Goal: Task Accomplishment & Management: Use online tool/utility

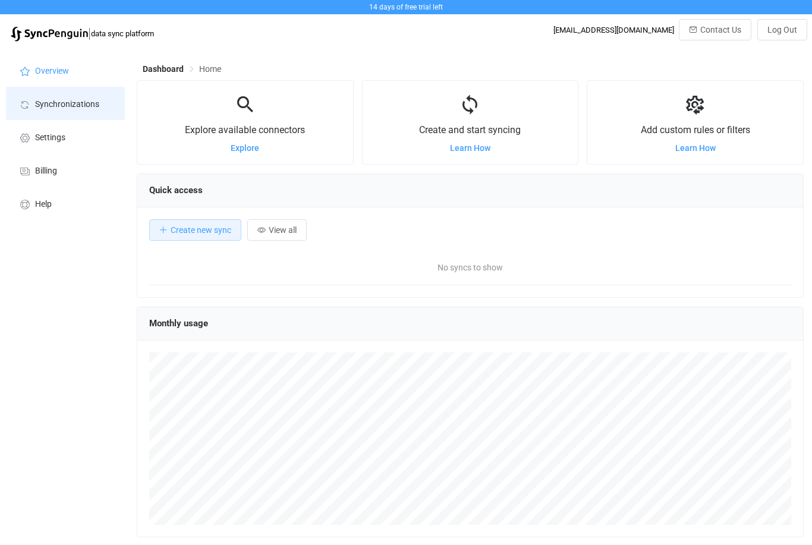
click at [78, 103] on span "Synchronizations" at bounding box center [67, 105] width 64 height 10
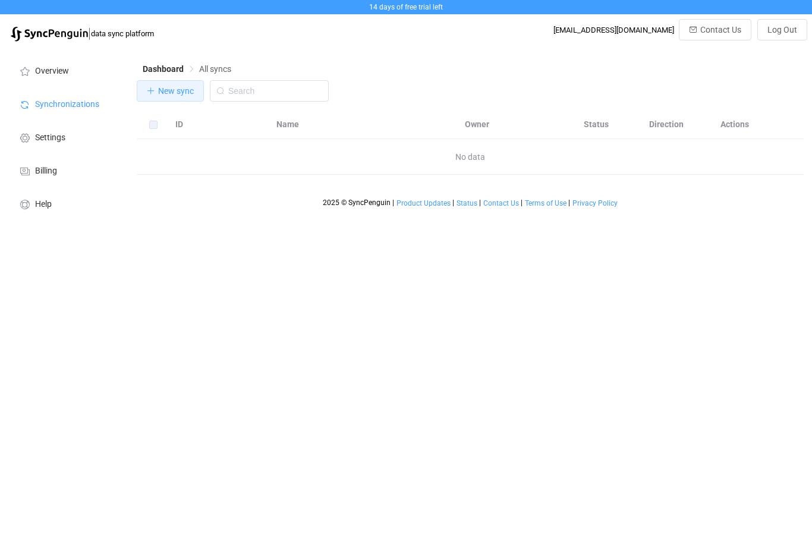
click at [171, 92] on span "New sync" at bounding box center [176, 91] width 36 height 10
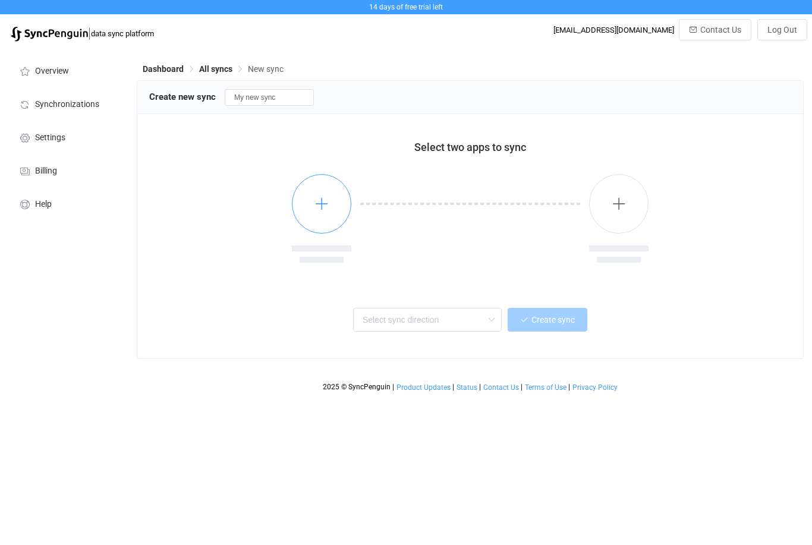
click at [321, 206] on icon "button" at bounding box center [321, 203] width 15 height 15
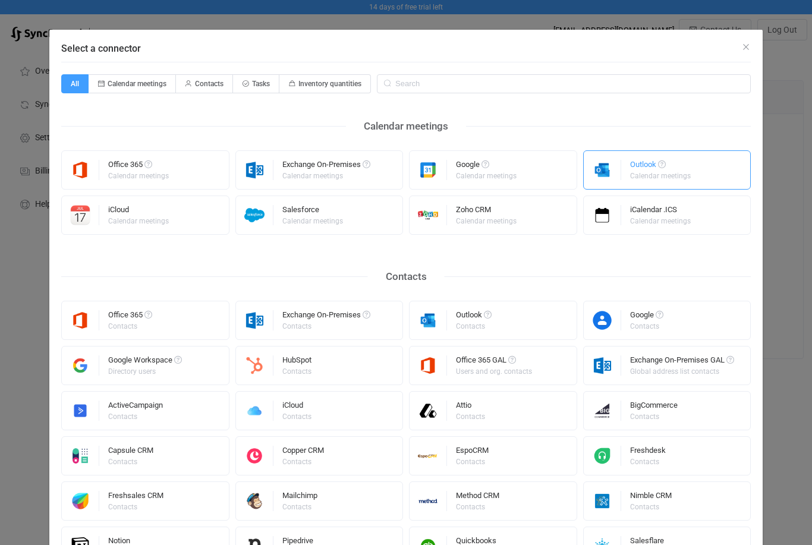
click at [650, 166] on div "Outlook" at bounding box center [661, 166] width 62 height 12
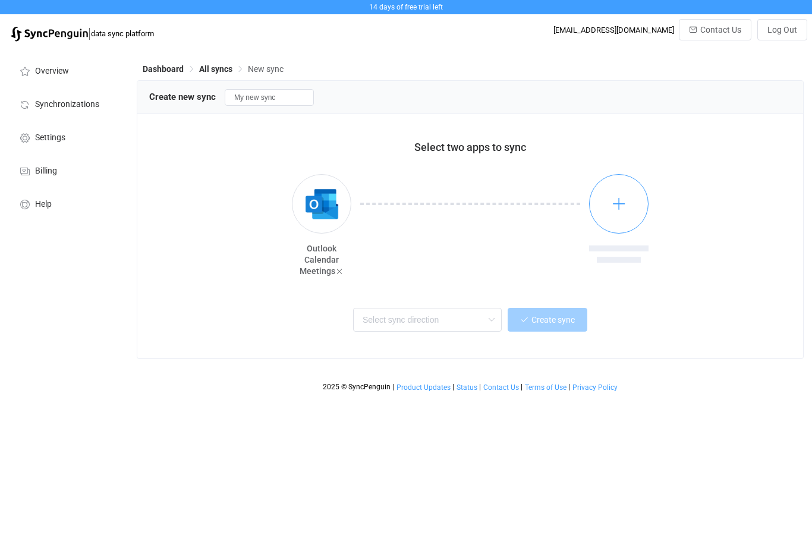
click at [630, 197] on button "button" at bounding box center [618, 203] width 59 height 59
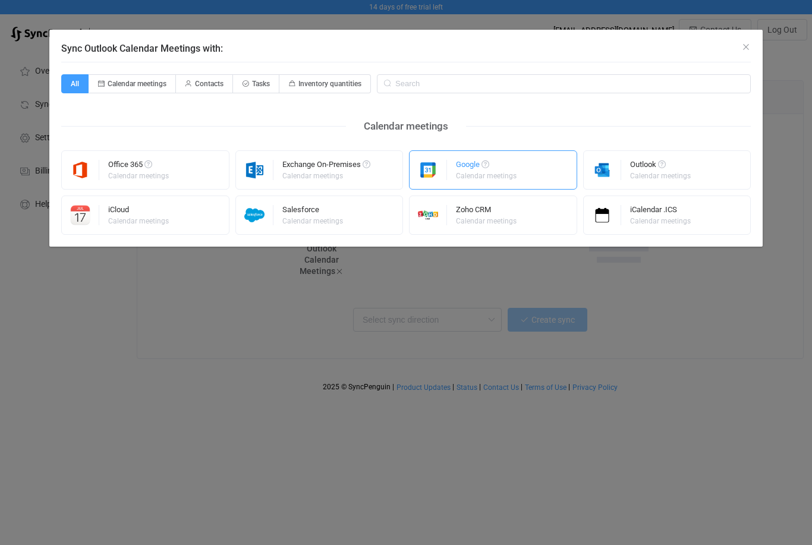
click at [522, 171] on div "Google Calendar meetings" at bounding box center [493, 169] width 168 height 39
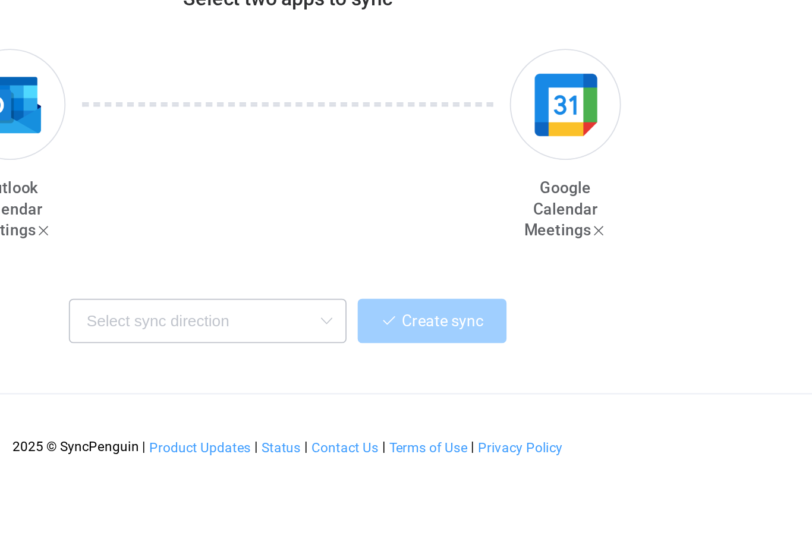
click at [484, 308] on icon at bounding box center [491, 320] width 15 height 24
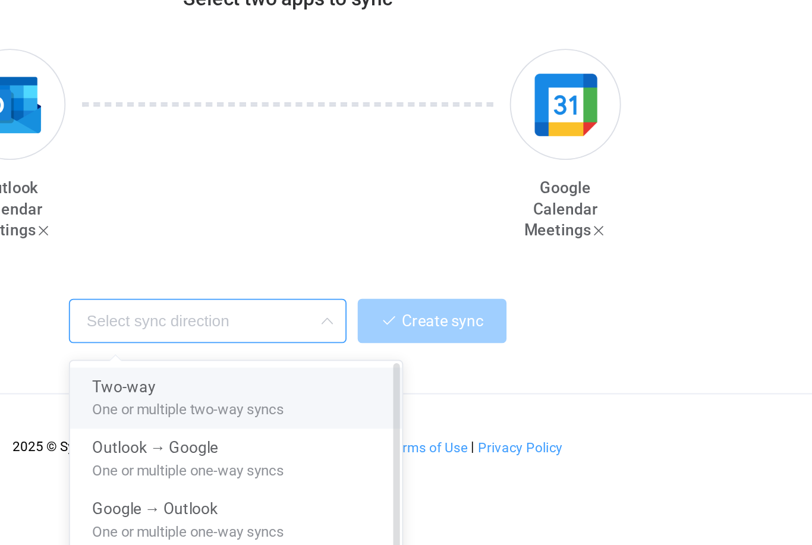
click at [365, 358] on span "One or multiple two-way syncs" at bounding box center [416, 364] width 103 height 13
type input "Two-way"
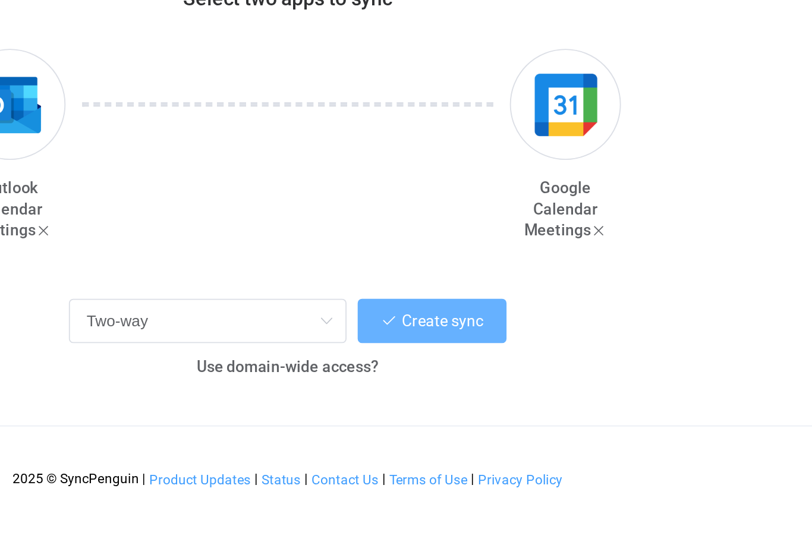
click at [531, 315] on span "Create sync" at bounding box center [552, 320] width 43 height 10
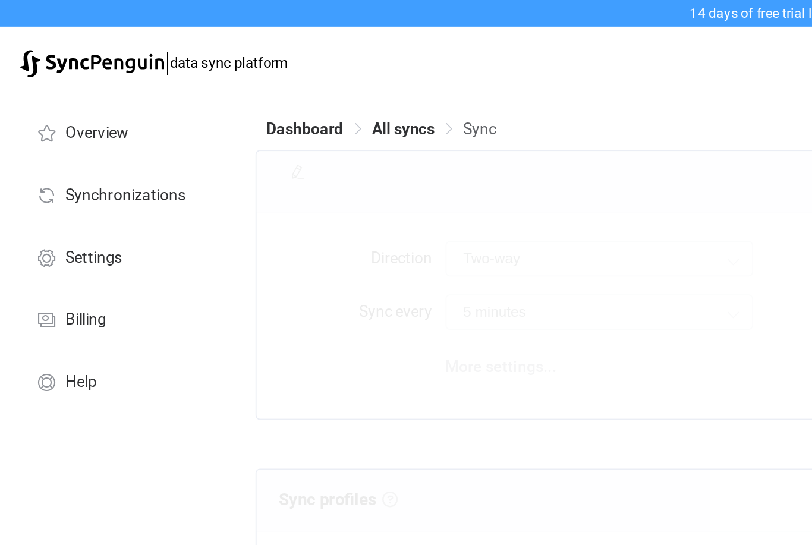
type input "10 minutes"
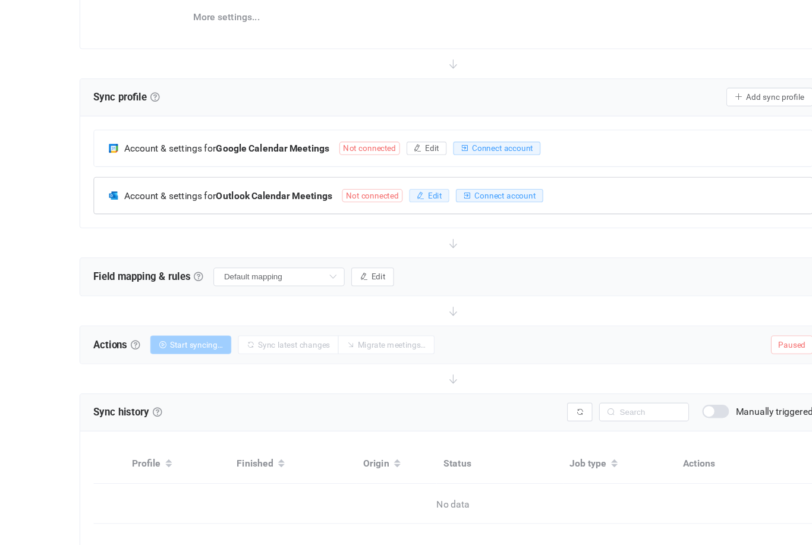
scroll to position [163, 0]
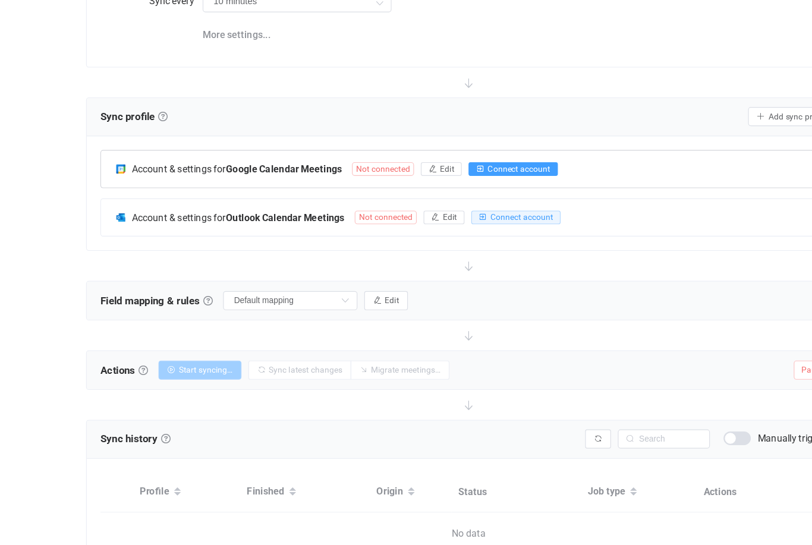
click at [487, 147] on span "Connect account" at bounding box center [514, 150] width 55 height 8
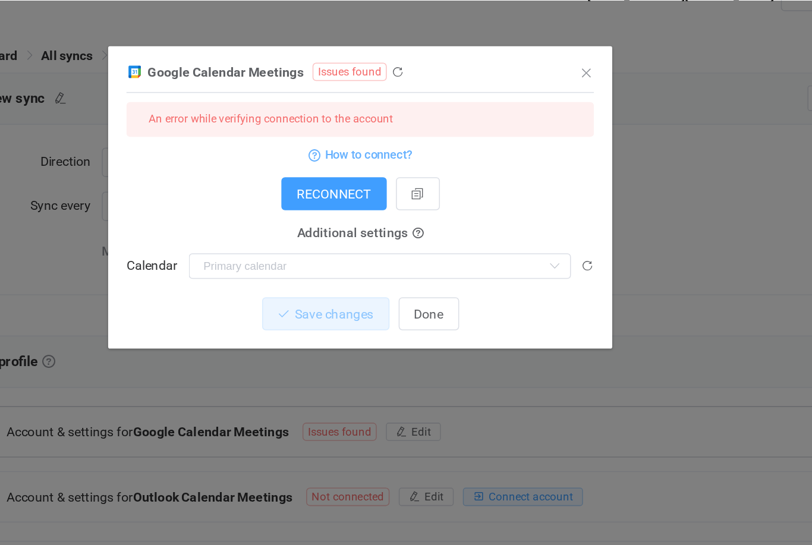
scroll to position [0, 0]
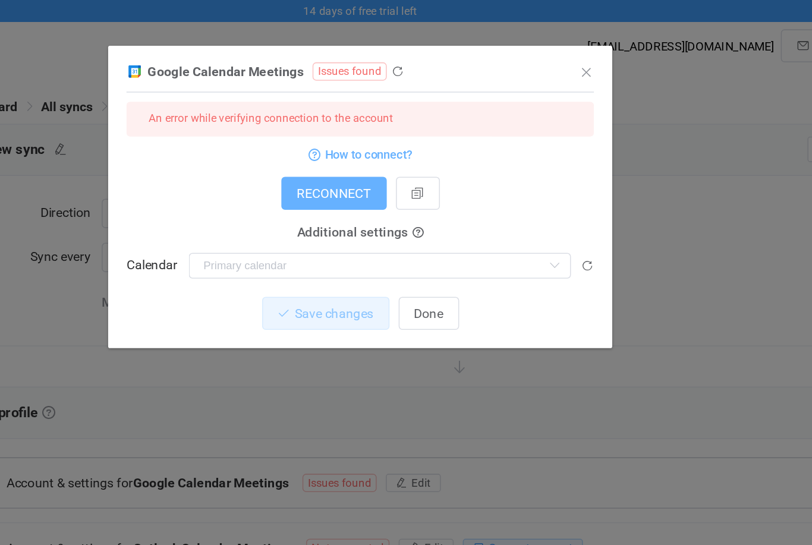
click at [365, 125] on span "RECONNECT" at bounding box center [389, 126] width 48 height 10
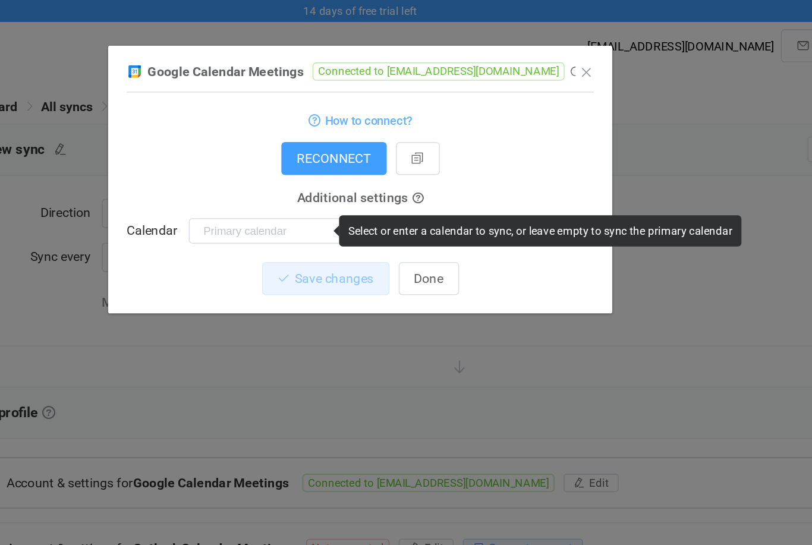
click at [392, 152] on div "Select or enter a calendar to sync, or leave empty to sync the primary calendar" at bounding box center [522, 150] width 261 height 20
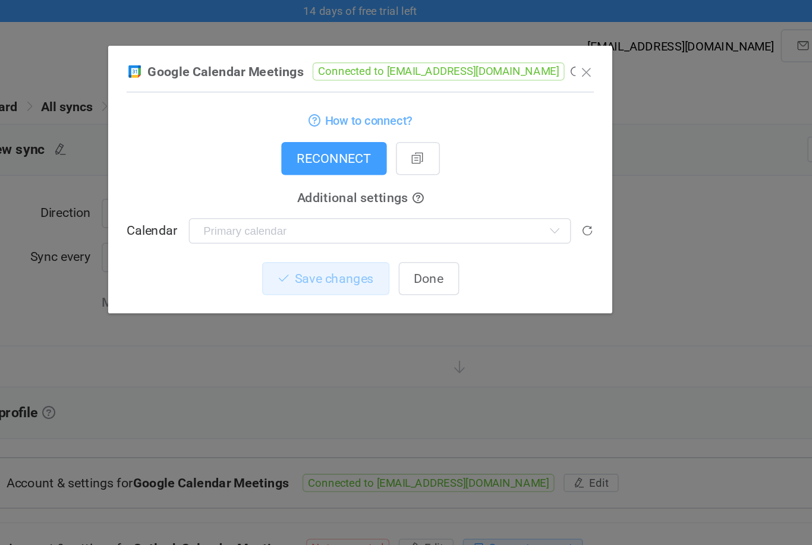
click at [361, 118] on form "How to connect? RECONNECT Service account Service account JSON Service account …" at bounding box center [405, 114] width 303 height 88
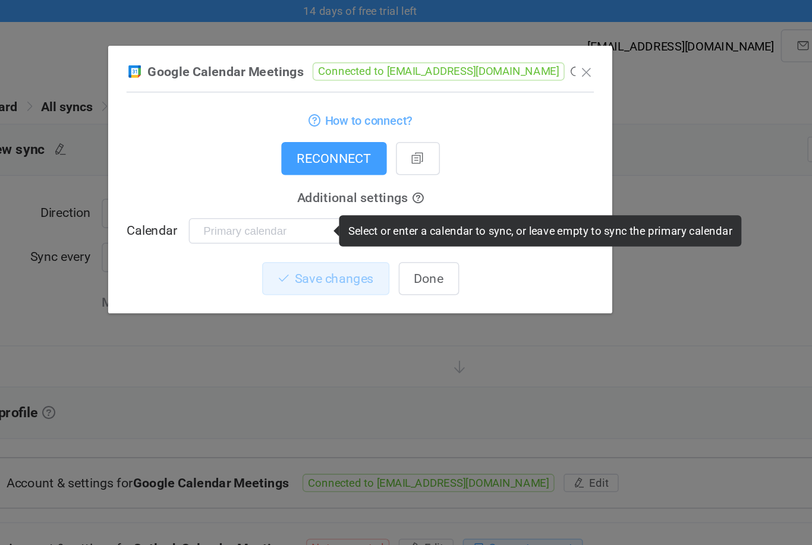
click at [392, 156] on div "Select or enter a calendar to sync, or leave empty to sync the primary calendar" at bounding box center [522, 150] width 261 height 20
click at [295, 148] on input "dialog" at bounding box center [419, 149] width 248 height 17
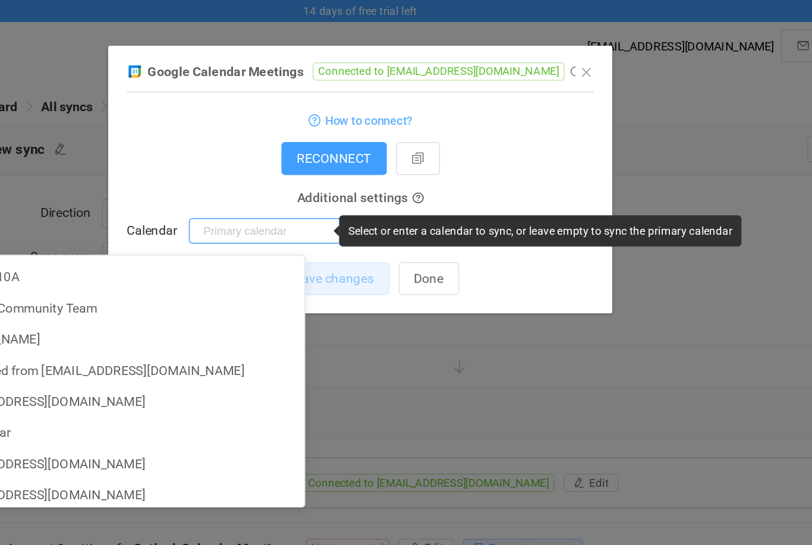
click at [295, 148] on input "dialog" at bounding box center [419, 149] width 248 height 17
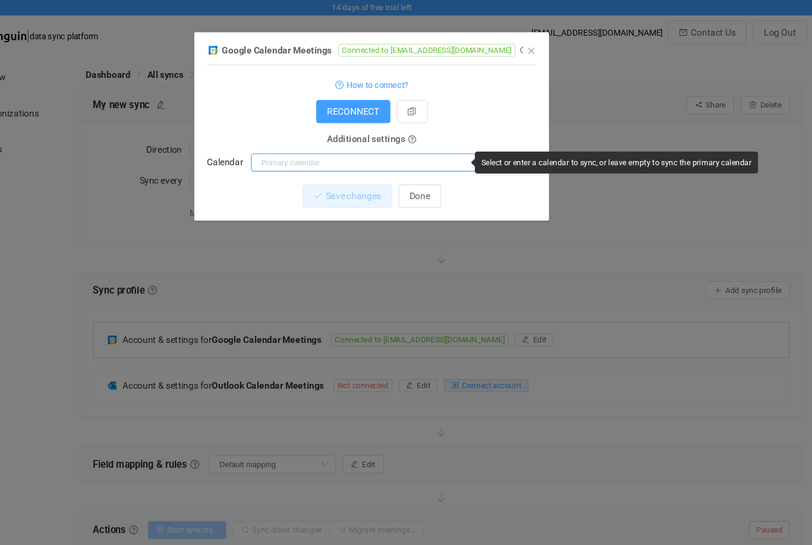
click at [298, 153] on input "dialog" at bounding box center [419, 149] width 248 height 17
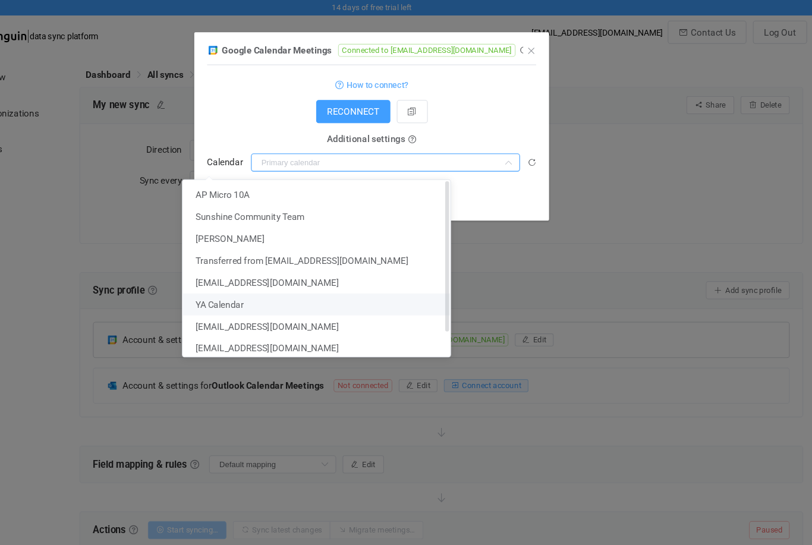
click at [244, 279] on span "YA Calendar" at bounding box center [266, 281] width 45 height 10
type input "YA Calendar"
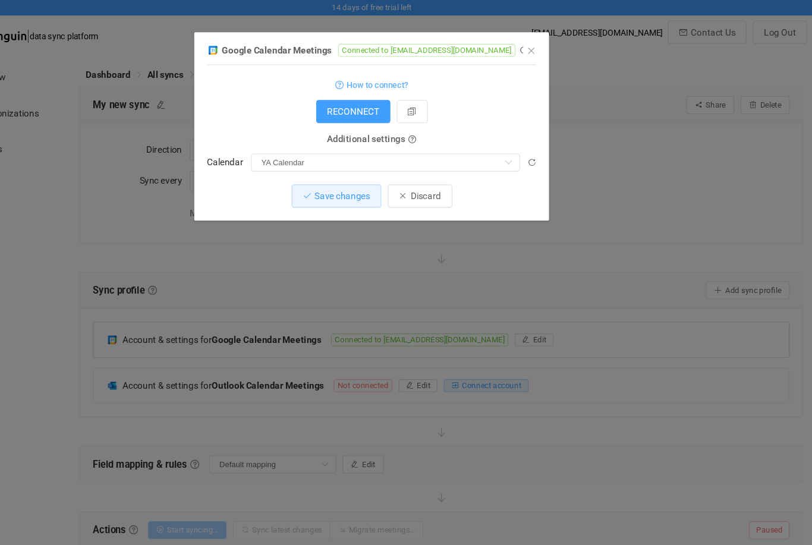
click at [365, 129] on span "Additional settings" at bounding box center [401, 129] width 72 height 10
click at [354, 182] on span "Save changes" at bounding box center [379, 181] width 51 height 10
click at [441, 184] on span "Done" at bounding box center [450, 181] width 19 height 10
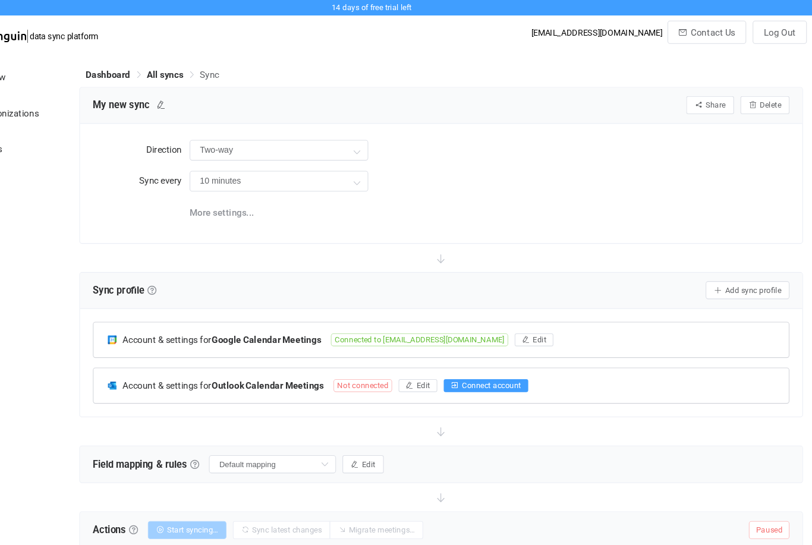
click at [489, 356] on span "Connect account" at bounding box center [516, 355] width 55 height 8
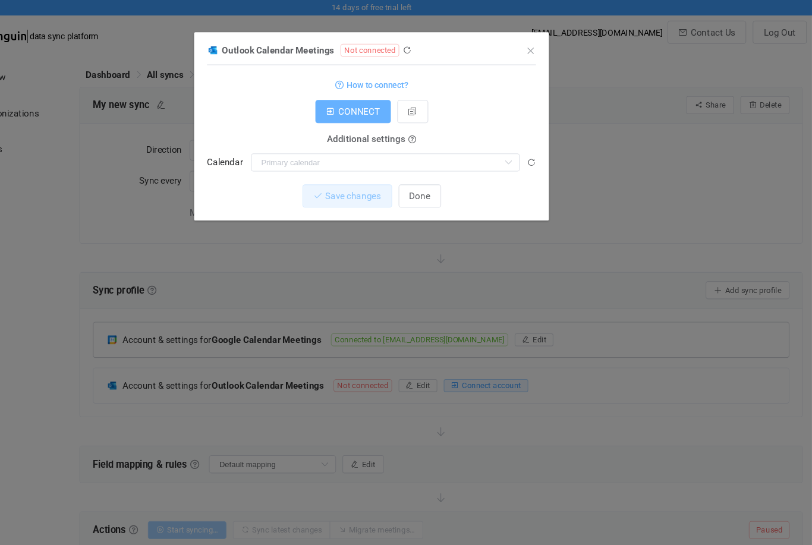
click at [354, 97] on button "CONNECT" at bounding box center [389, 102] width 70 height 21
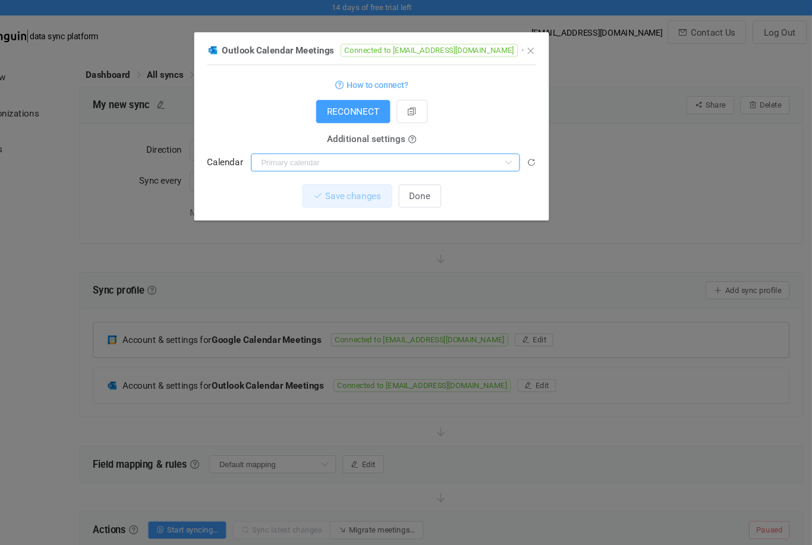
click at [460, 156] on input "dialog" at bounding box center [419, 149] width 248 height 17
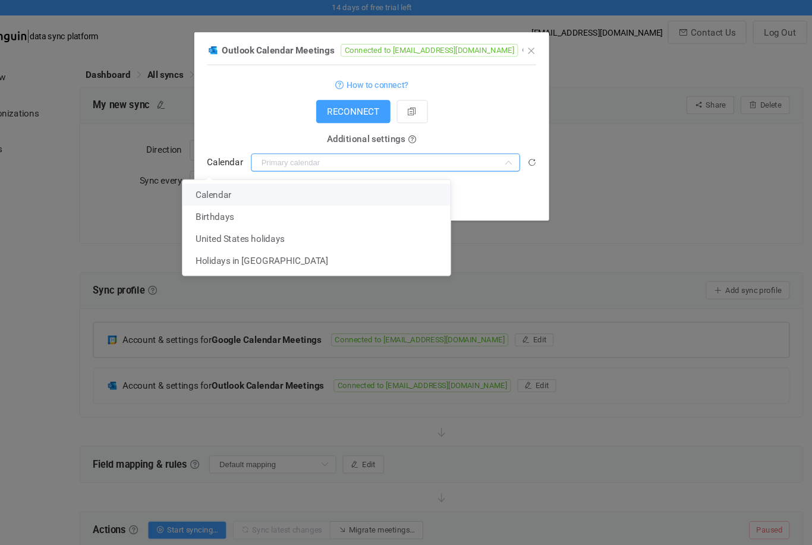
click at [254, 105] on div "RECONNECT" at bounding box center [405, 102] width 303 height 21
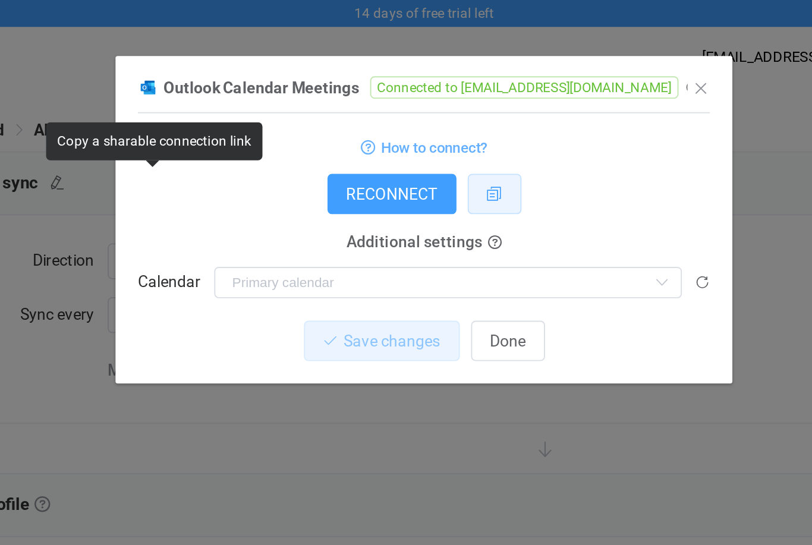
click at [439, 103] on icon "dialog" at bounding box center [443, 103] width 8 height 8
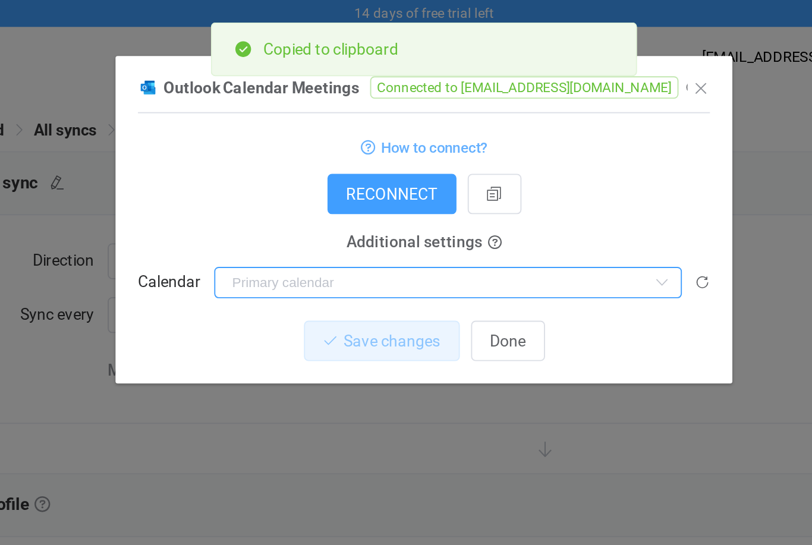
click at [295, 148] on input "dialog" at bounding box center [419, 149] width 248 height 17
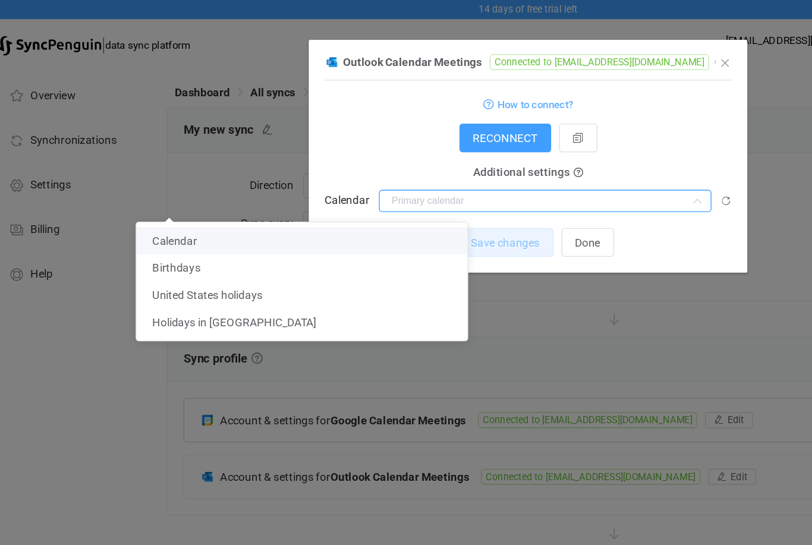
click at [423, 267] on div "Outlook Calendar Meetings Connected to [EMAIL_ADDRESS][DOMAIN_NAME] 1 { { "conn…" at bounding box center [406, 272] width 812 height 545
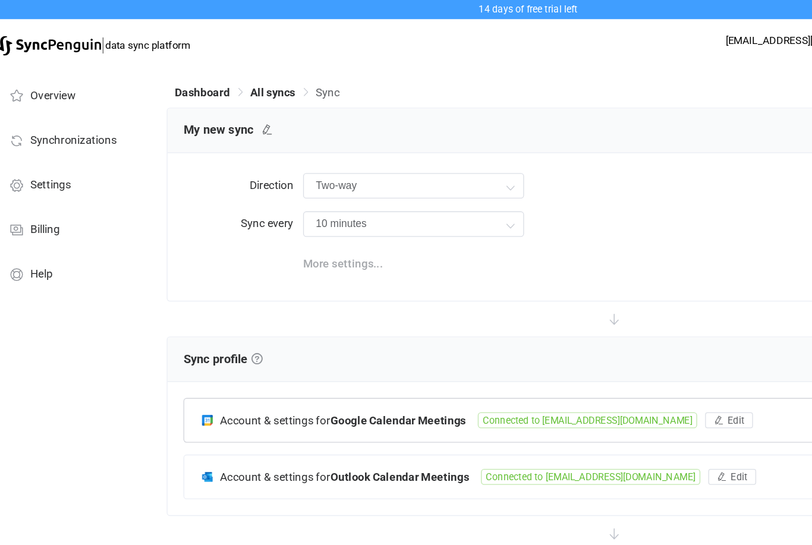
click at [284, 193] on span "More settings..." at bounding box center [267, 196] width 59 height 24
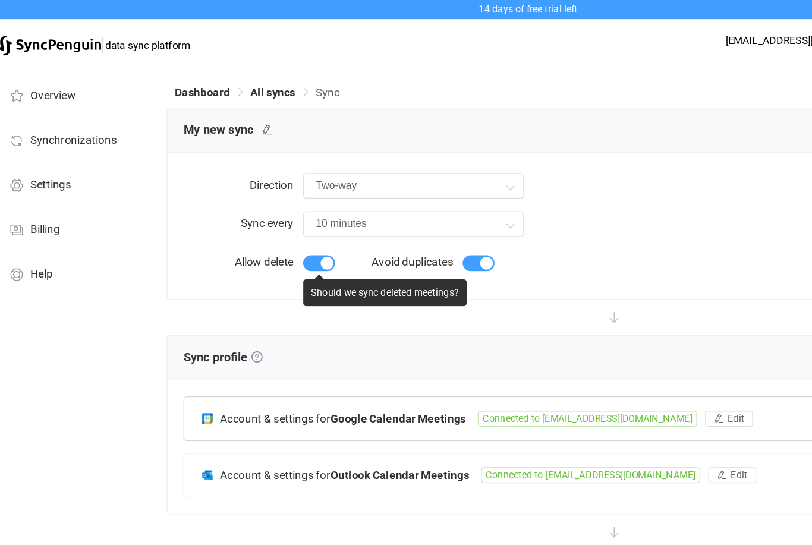
click at [238, 197] on span at bounding box center [250, 196] width 24 height 12
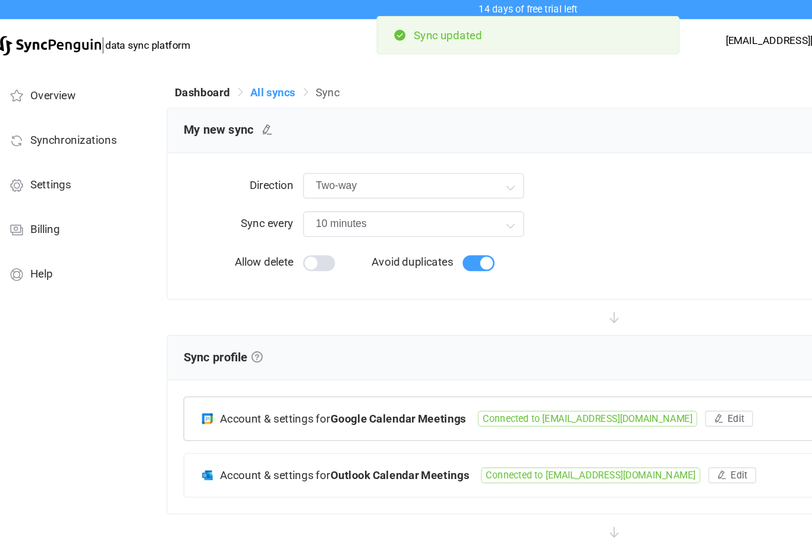
click at [210, 70] on span "All syncs" at bounding box center [215, 69] width 33 height 10
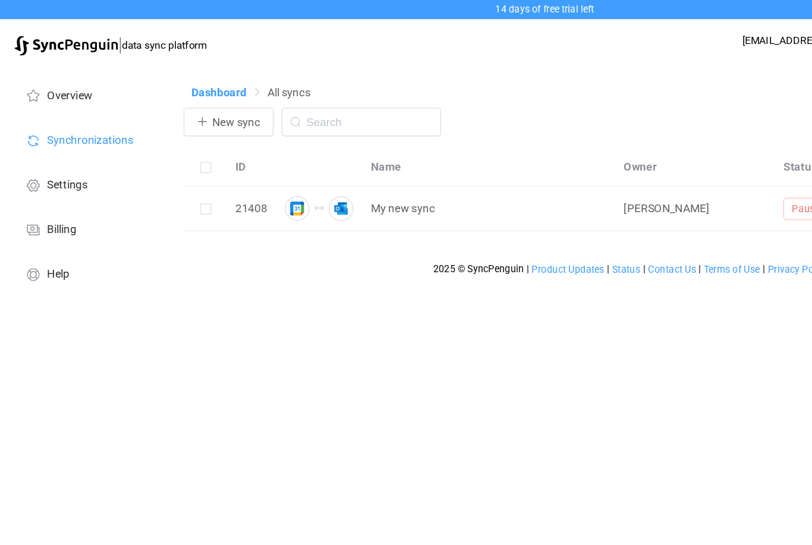
click at [172, 69] on span "Dashboard" at bounding box center [163, 69] width 41 height 10
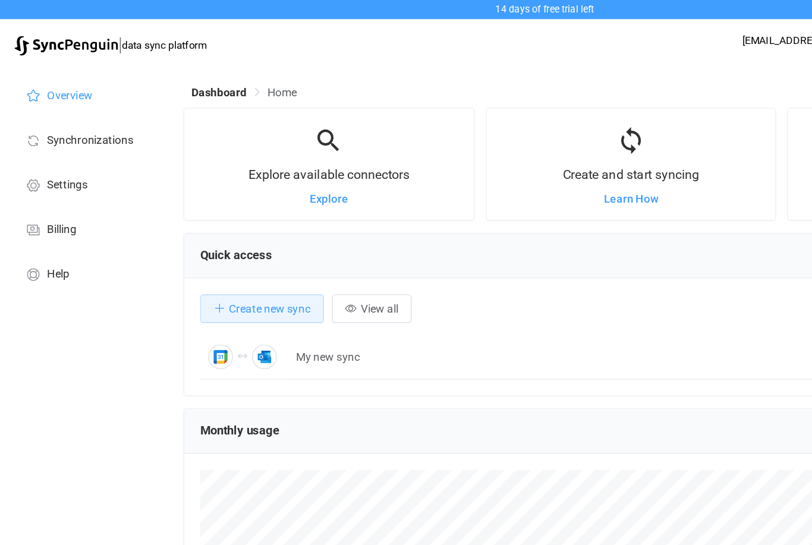
scroll to position [231, 667]
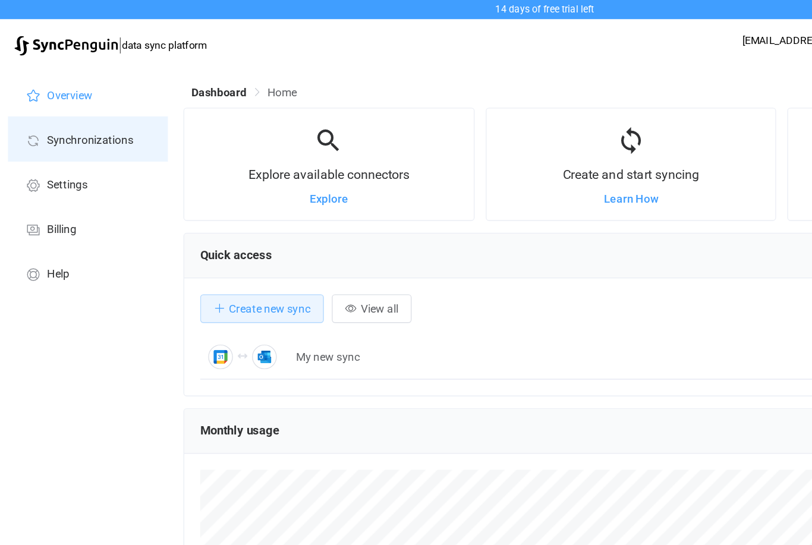
click at [87, 105] on span "Synchronizations" at bounding box center [67, 105] width 64 height 10
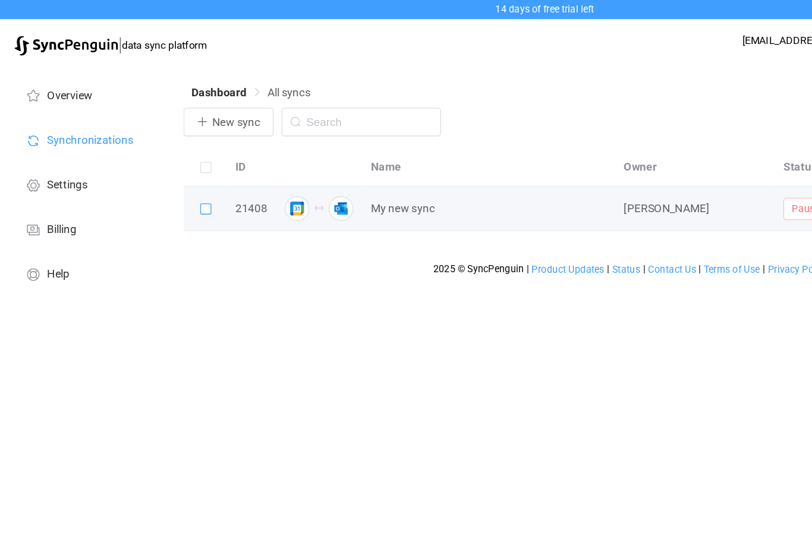
click at [156, 159] on span at bounding box center [153, 156] width 8 height 8
click at [157, 152] on input "checkbox" at bounding box center [157, 152] width 0 height 0
click at [332, 157] on icon at bounding box center [334, 156] width 8 height 8
click at [305, 208] on div "Dashboard All syncs New sync Delete (1) ID Name Owner Status Direction Actions …" at bounding box center [471, 137] width 681 height 178
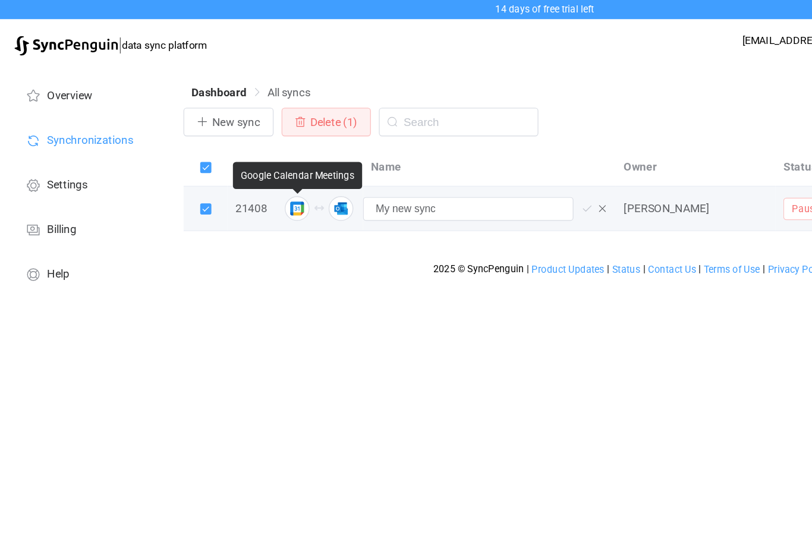
click at [223, 156] on img at bounding box center [221, 155] width 18 height 18
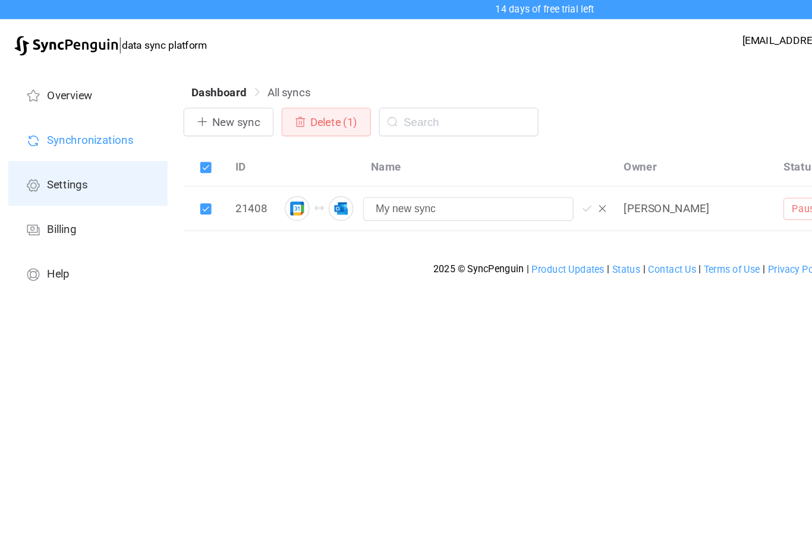
click at [75, 146] on li "Settings" at bounding box center [65, 136] width 119 height 33
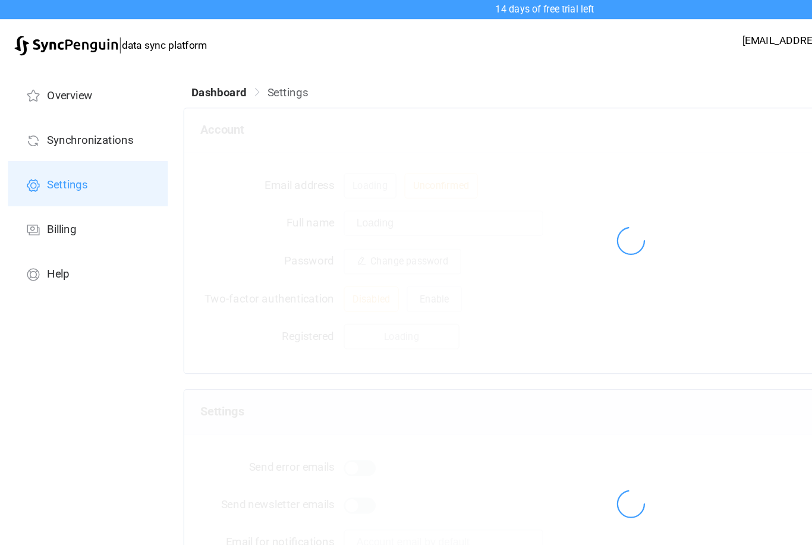
type input "[PERSON_NAME]"
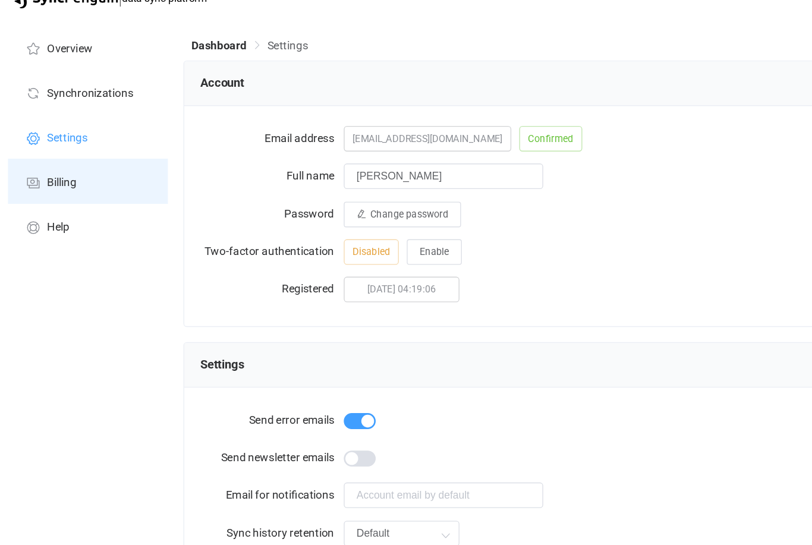
click at [68, 153] on li "Billing" at bounding box center [65, 169] width 119 height 33
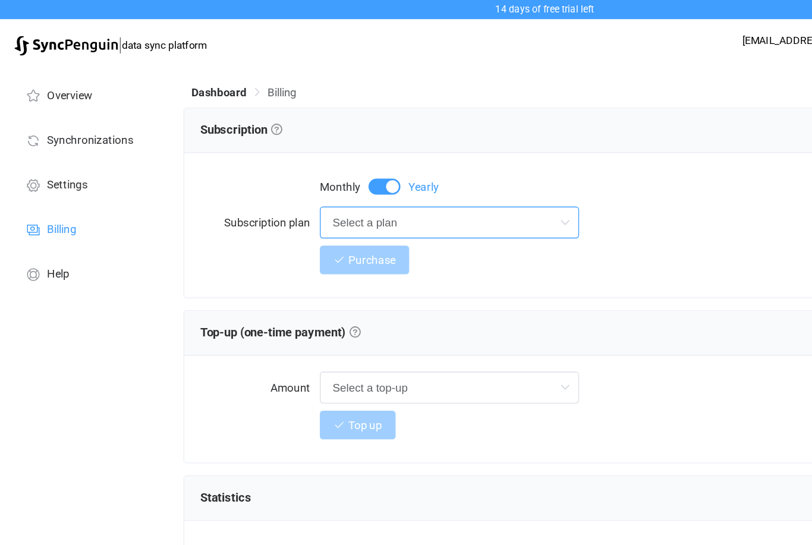
click at [382, 170] on input "Select a plan" at bounding box center [334, 166] width 193 height 24
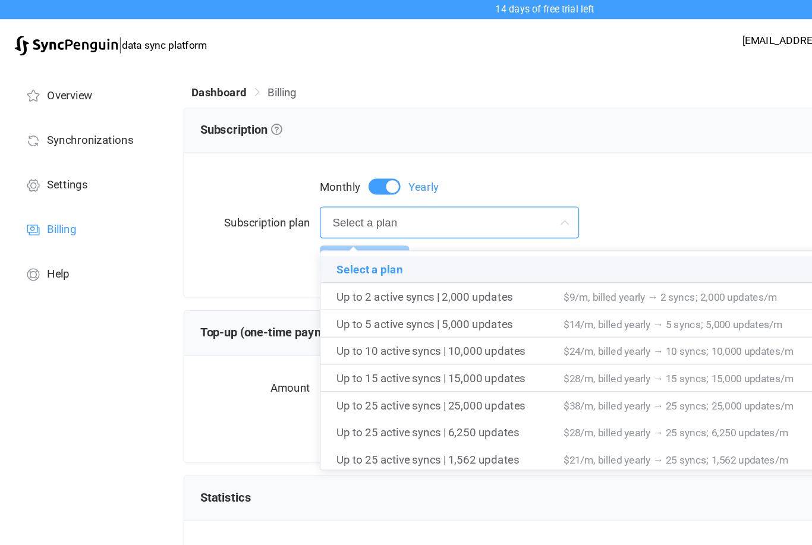
click at [472, 174] on div "Select a plan" at bounding box center [514, 166] width 553 height 24
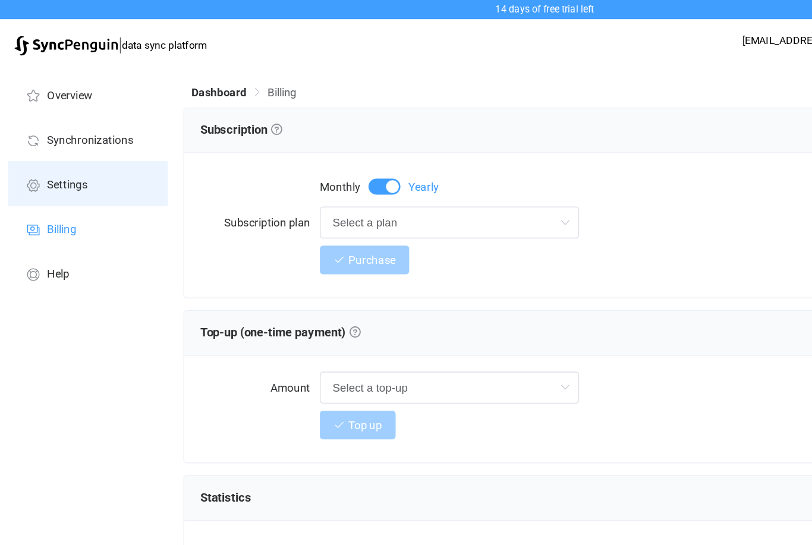
click at [72, 133] on li "Settings" at bounding box center [65, 136] width 119 height 33
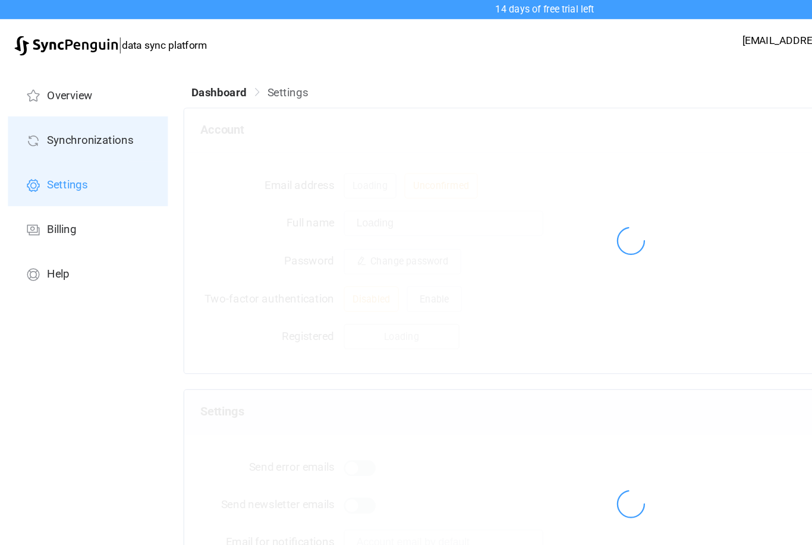
type input "[PERSON_NAME]"
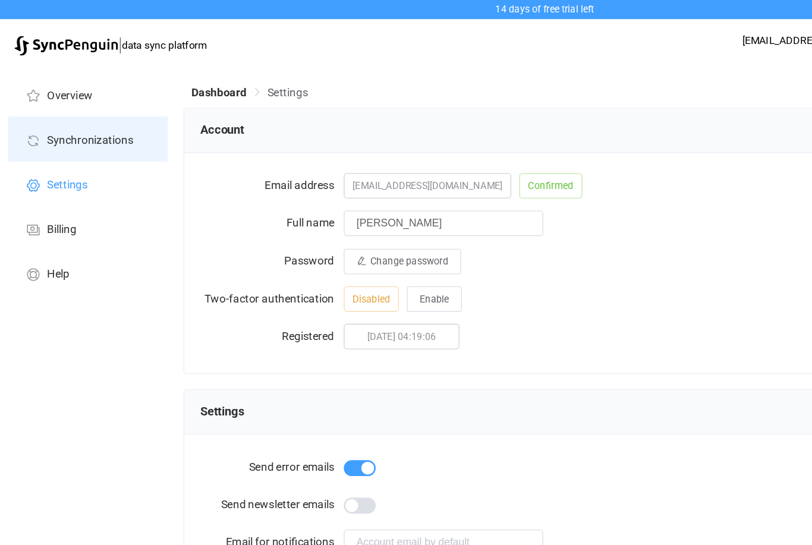
click at [77, 108] on span "Synchronizations" at bounding box center [67, 105] width 64 height 10
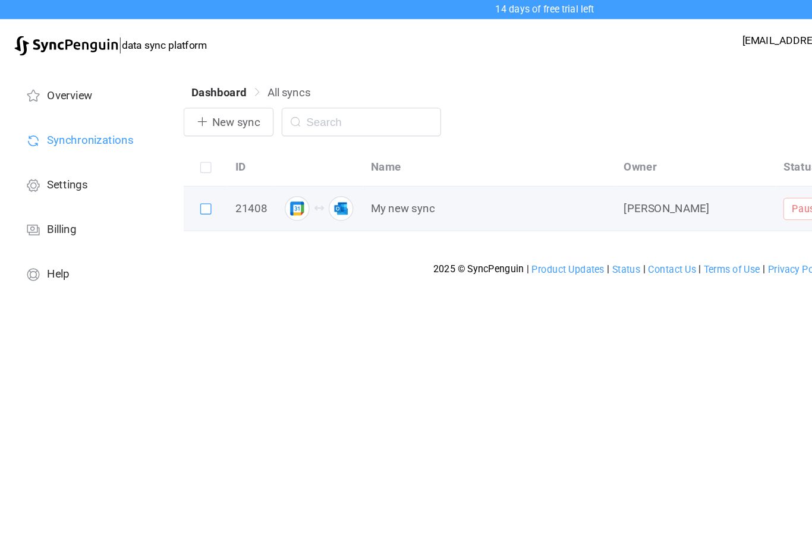
click at [152, 160] on span at bounding box center [153, 156] width 8 height 8
click at [157, 152] on input "checkbox" at bounding box center [157, 152] width 0 height 0
click at [151, 155] on span at bounding box center [153, 156] width 8 height 8
click at [157, 152] on input "checkbox" at bounding box center [157, 152] width 0 height 0
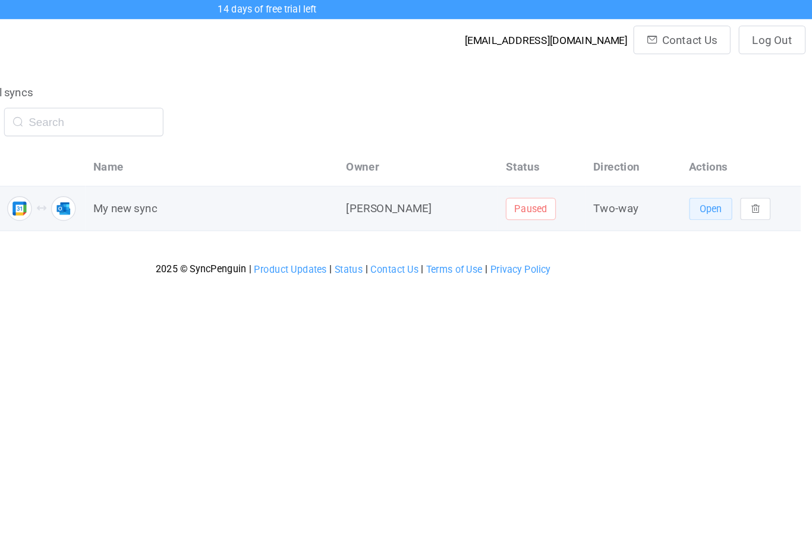
click at [728, 157] on span "Open" at bounding box center [736, 156] width 17 height 8
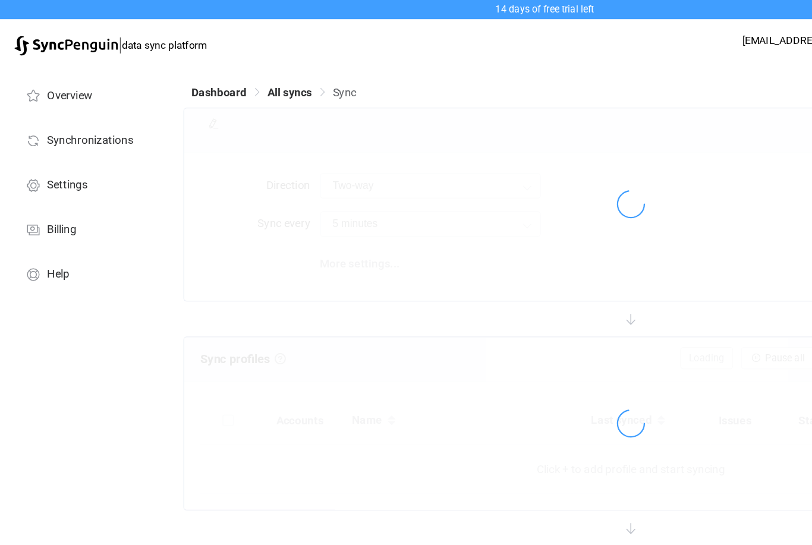
type input "10 minutes"
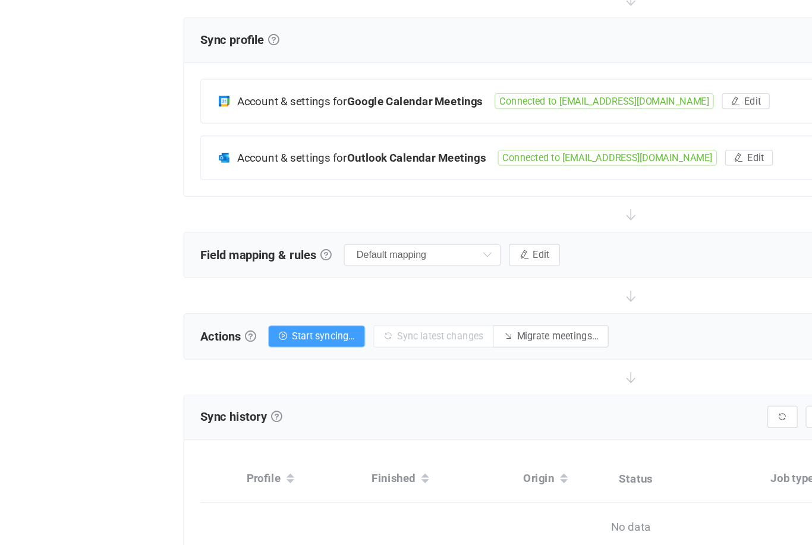
scroll to position [163, 0]
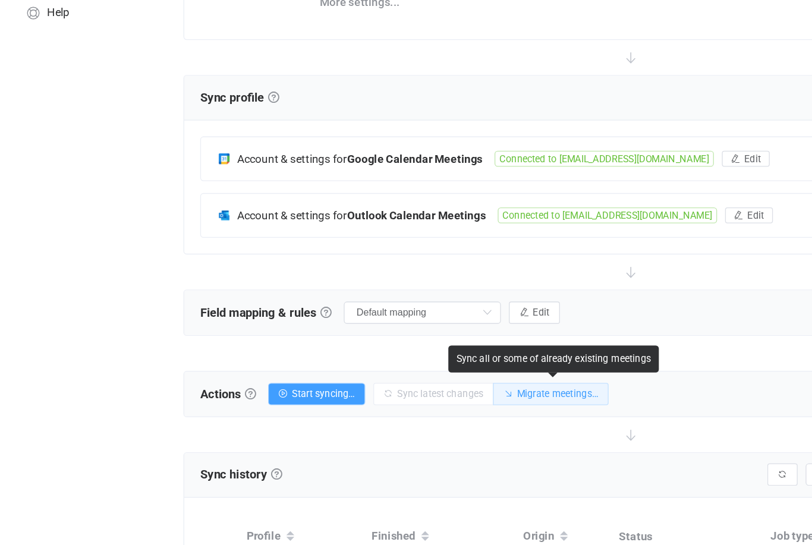
click at [421, 321] on span "Migrate meetings…" at bounding box center [415, 325] width 61 height 8
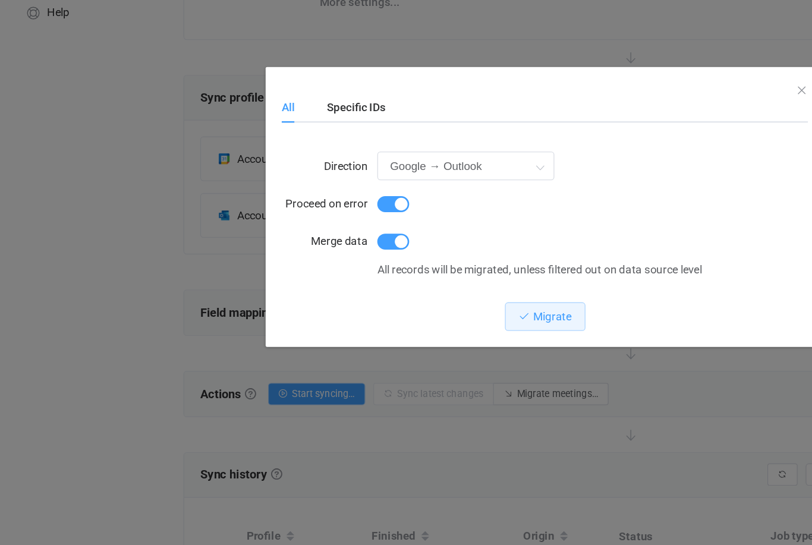
click at [361, 330] on div "All Specific IDs Direction Google → Outlook Google → Outlook Outlook → Google P…" at bounding box center [406, 272] width 812 height 545
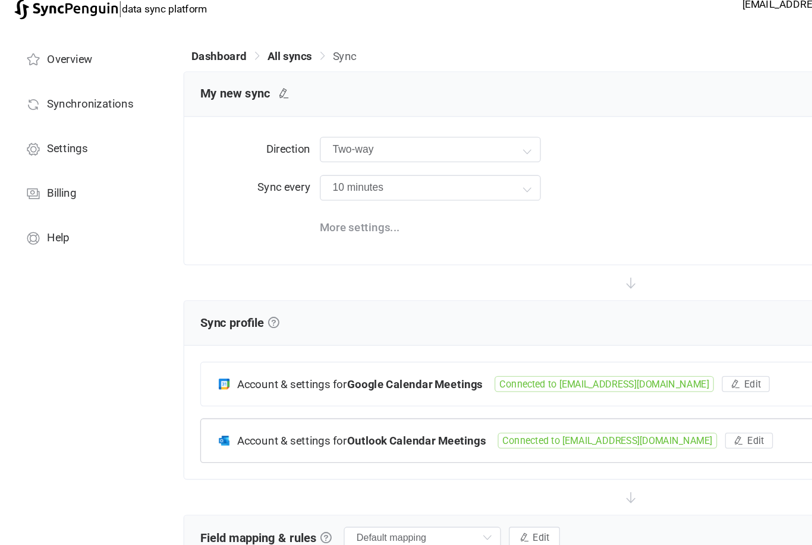
scroll to position [21, 0]
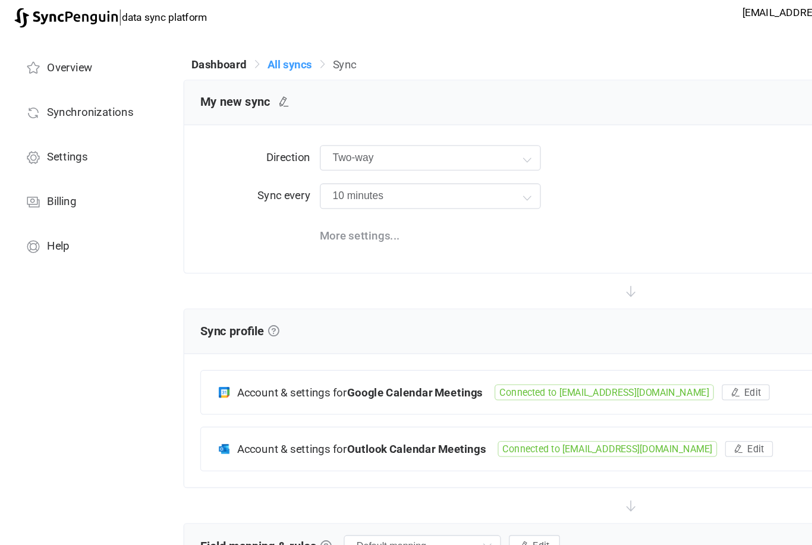
click at [223, 47] on span "All syncs" at bounding box center [215, 48] width 33 height 10
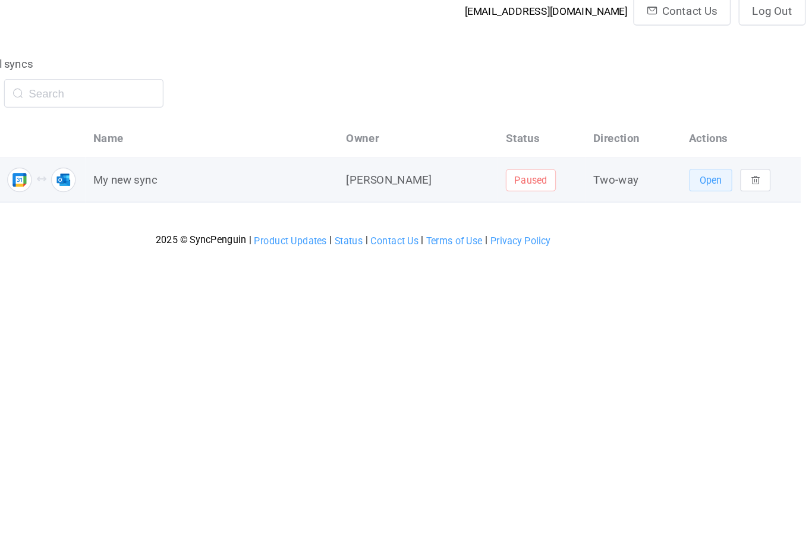
click at [728, 152] on span "Open" at bounding box center [736, 156] width 17 height 8
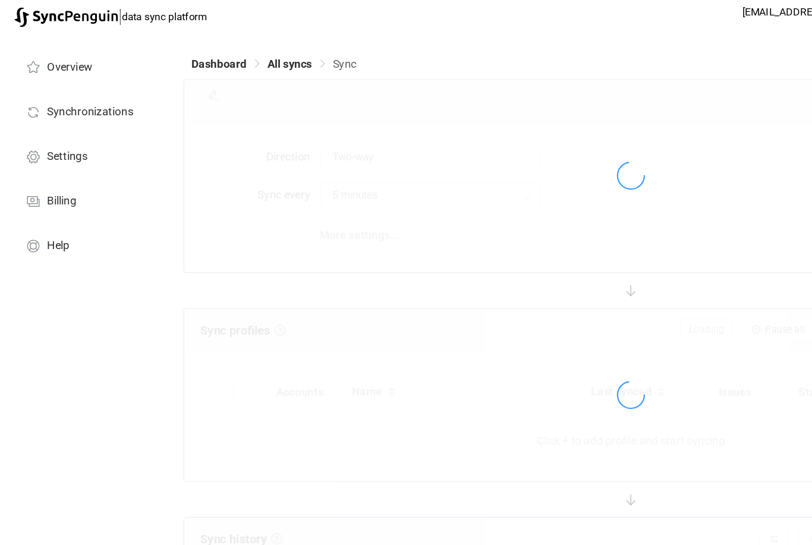
type input "10 minutes"
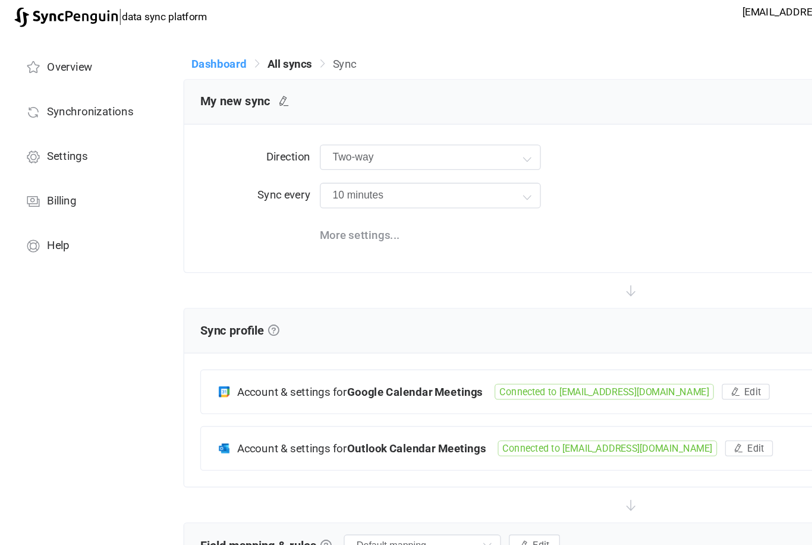
click at [173, 64] on span "Dashboard" at bounding box center [163, 69] width 41 height 10
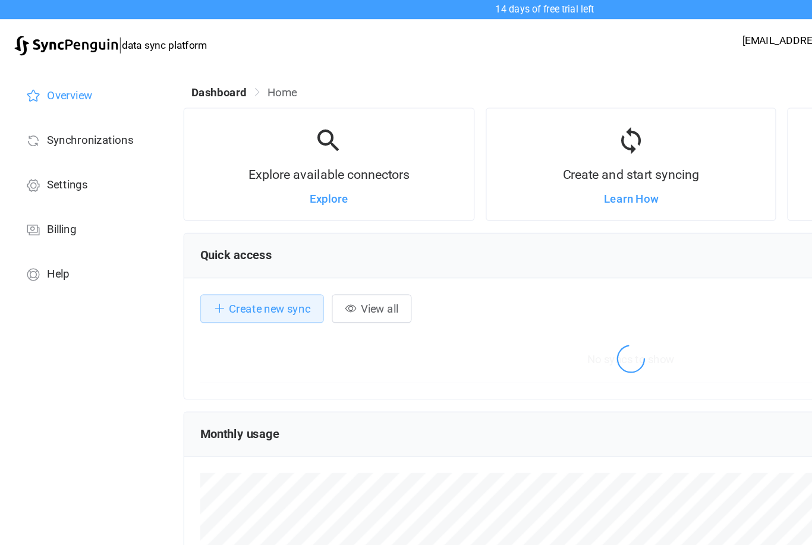
scroll to position [231, 667]
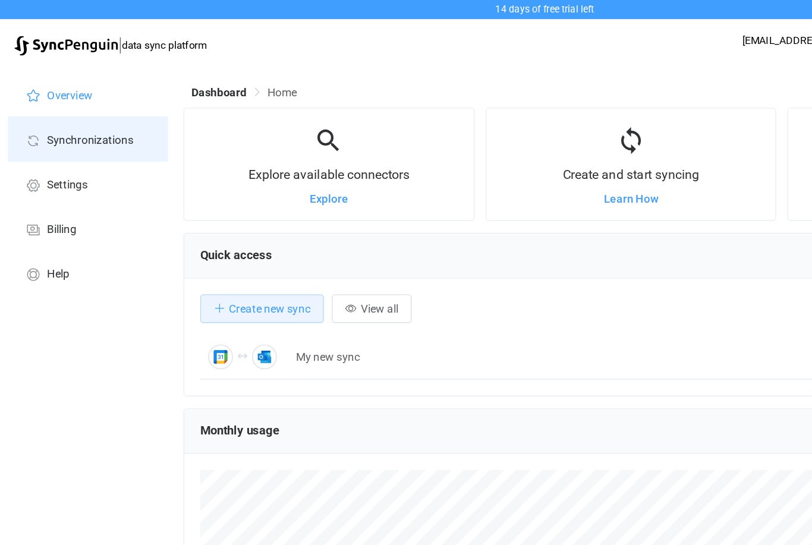
click at [83, 107] on span "Synchronizations" at bounding box center [67, 105] width 64 height 10
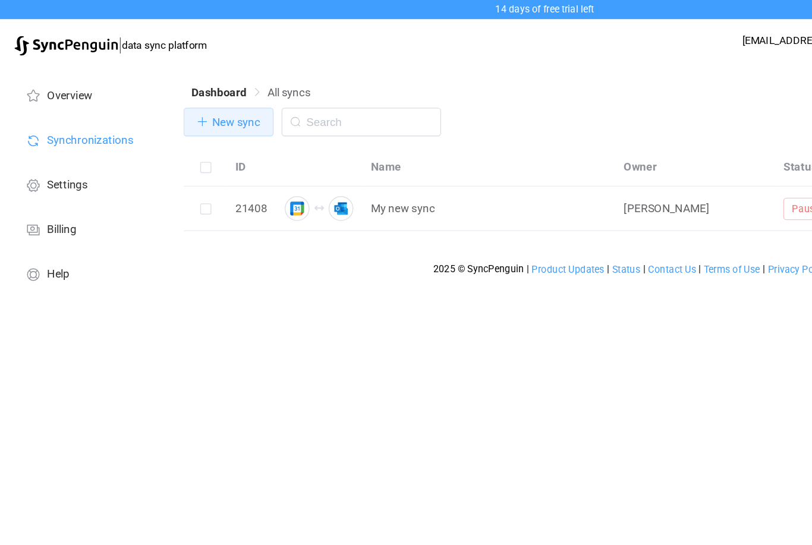
click at [167, 88] on span "New sync" at bounding box center [176, 91] width 36 height 10
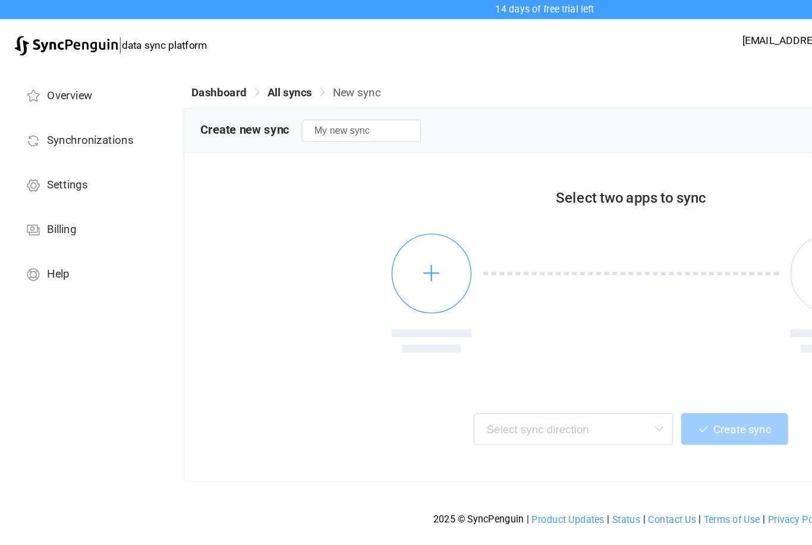
click at [332, 207] on button "button" at bounding box center [321, 203] width 59 height 59
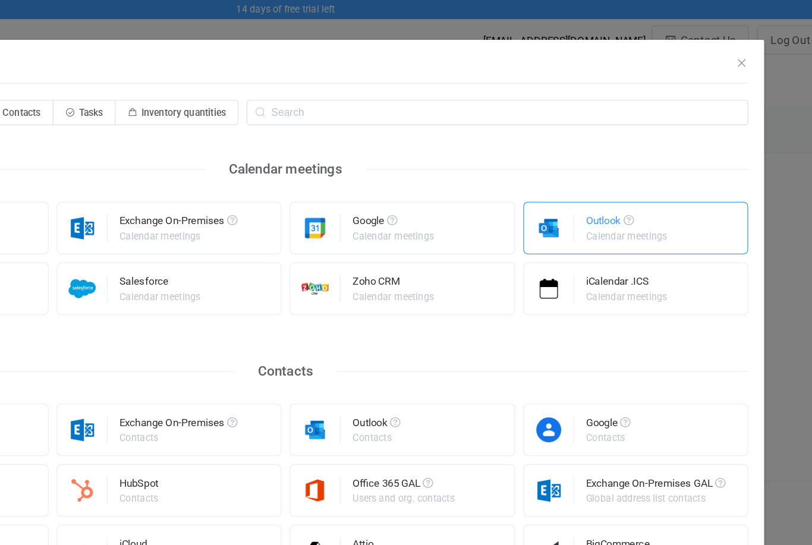
click at [630, 172] on div "Calendar meetings" at bounding box center [660, 175] width 61 height 7
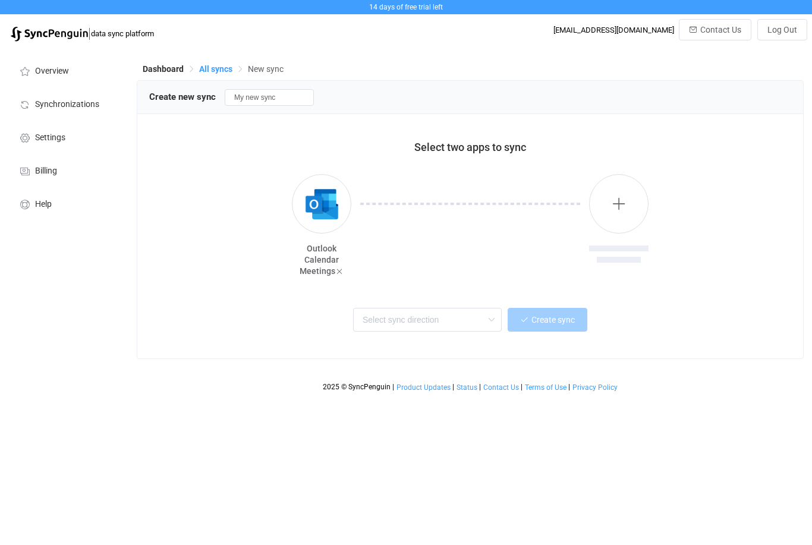
click at [211, 71] on span "All syncs" at bounding box center [215, 69] width 33 height 10
